Goal: Task Accomplishment & Management: Manage account settings

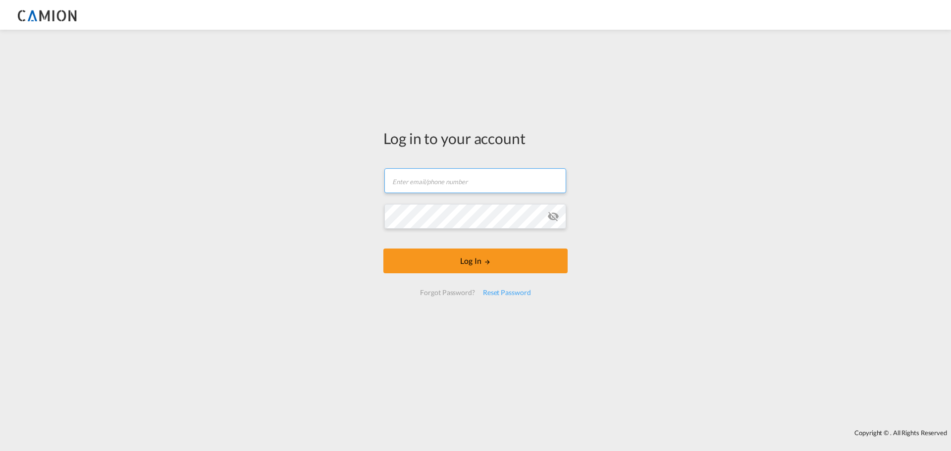
click at [484, 173] on input "text" at bounding box center [475, 180] width 182 height 25
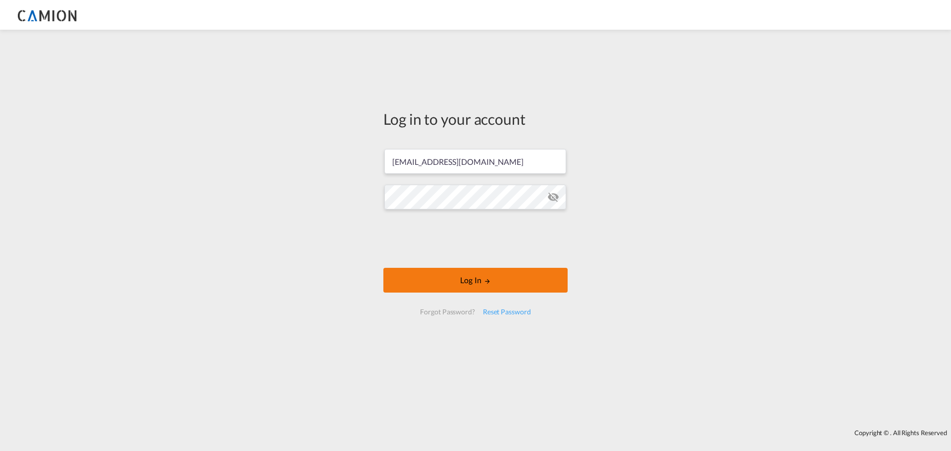
click at [524, 287] on button "Log In" at bounding box center [475, 280] width 184 height 25
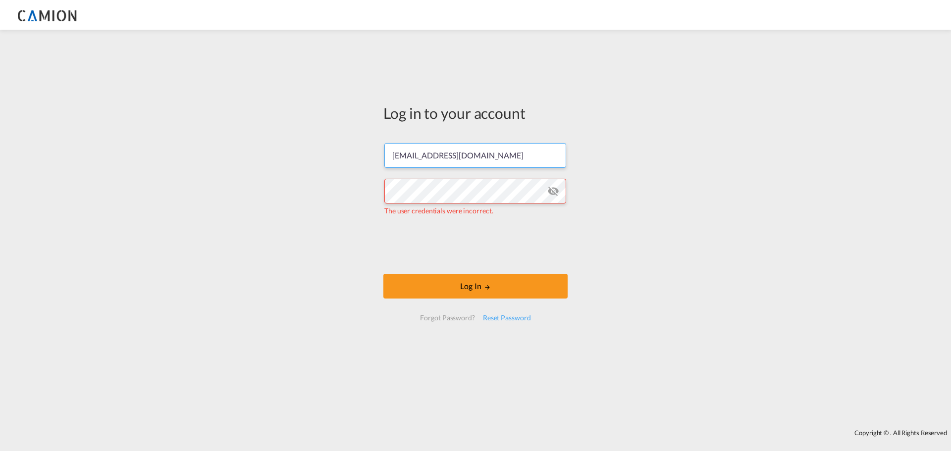
click at [429, 163] on input "[EMAIL_ADDRESS][DOMAIN_NAME]" at bounding box center [475, 155] width 182 height 25
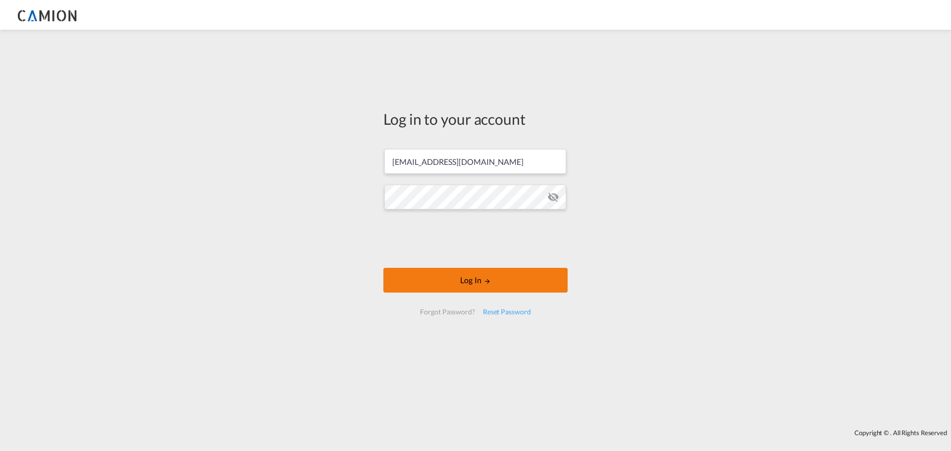
click at [455, 278] on button "Log In" at bounding box center [475, 280] width 184 height 25
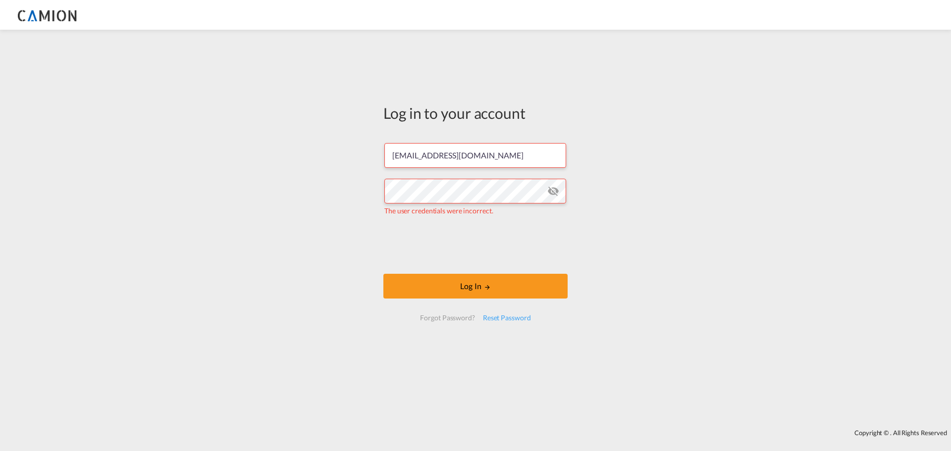
click at [555, 190] on md-icon "icon-eye-off" at bounding box center [553, 191] width 12 height 12
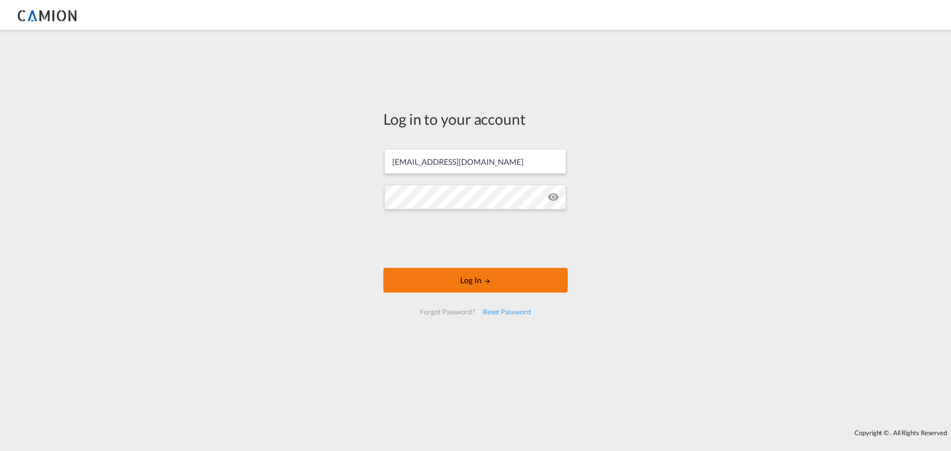
click at [453, 279] on button "Log In" at bounding box center [475, 280] width 184 height 25
click at [472, 160] on input "[EMAIL_ADDRESS][DOMAIN_NAME]" at bounding box center [475, 161] width 182 height 25
click at [470, 158] on input "[EMAIL_ADDRESS][DOMAIN_NAME]" at bounding box center [475, 161] width 182 height 25
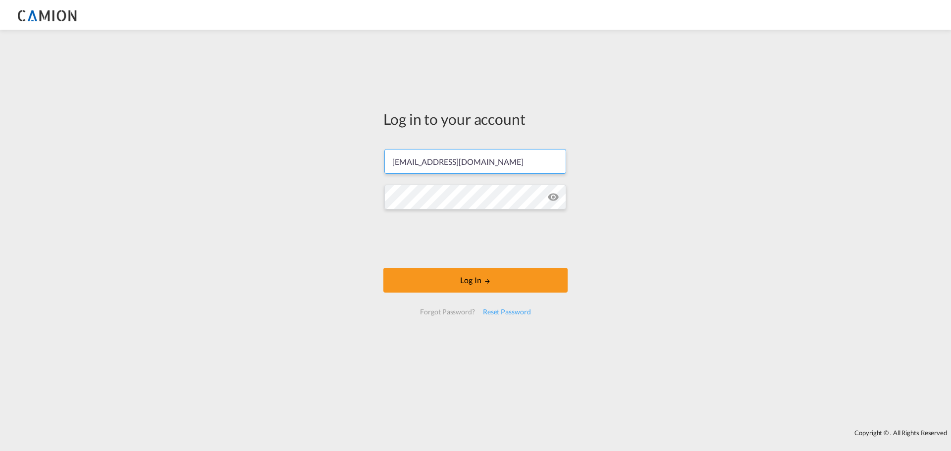
click at [470, 158] on input "[EMAIL_ADDRESS][DOMAIN_NAME]" at bounding box center [475, 161] width 182 height 25
click at [479, 282] on button "Log In" at bounding box center [475, 280] width 184 height 25
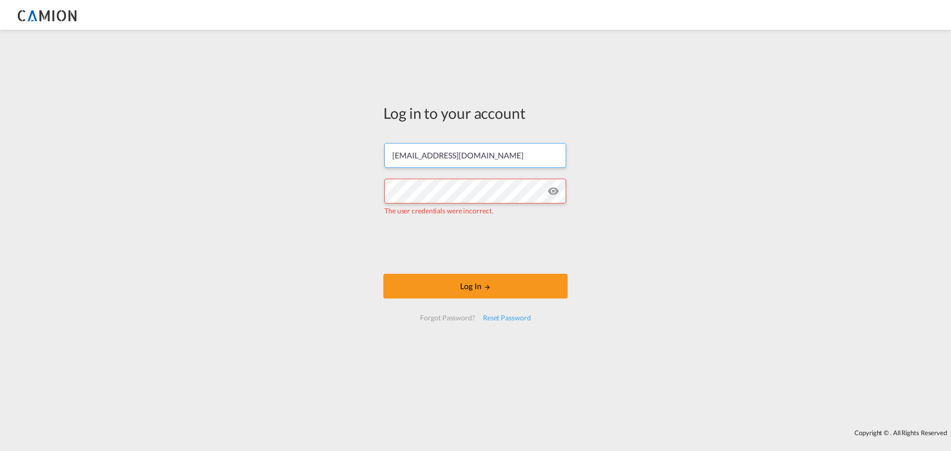
click at [441, 160] on input "[EMAIL_ADDRESS][DOMAIN_NAME]" at bounding box center [475, 155] width 182 height 25
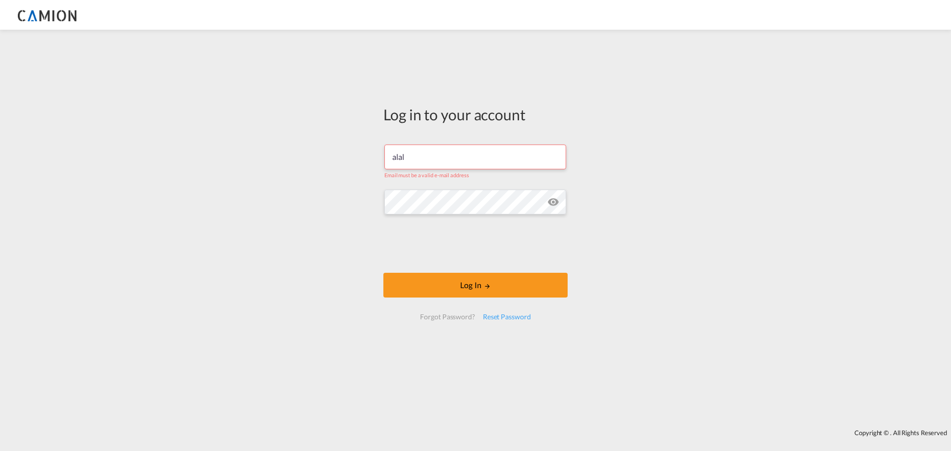
type input "[EMAIL_ADDRESS][DOMAIN_NAME]"
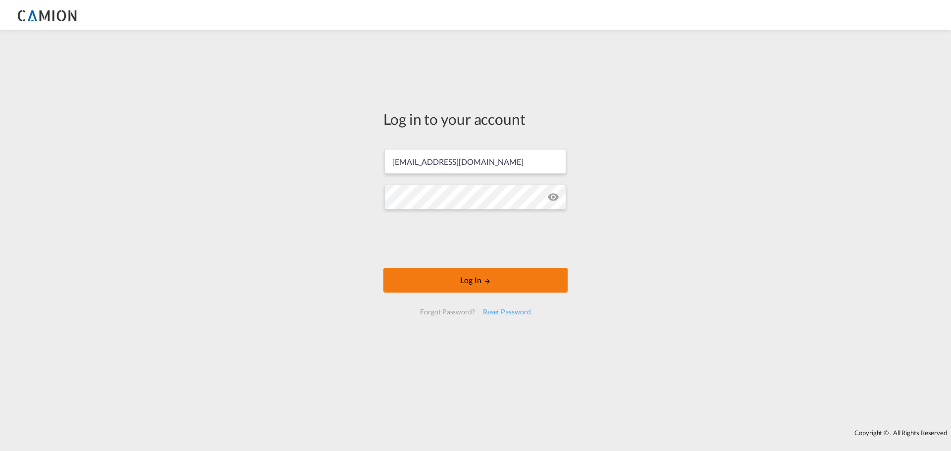
click at [489, 285] on button "Log In" at bounding box center [475, 280] width 184 height 25
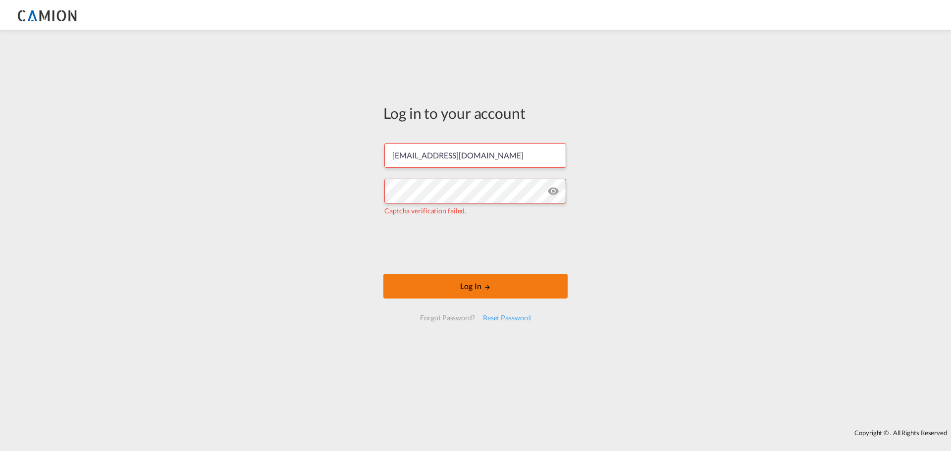
click at [474, 286] on button "Log In" at bounding box center [475, 286] width 184 height 25
